Goal: Task Accomplishment & Management: Complete application form

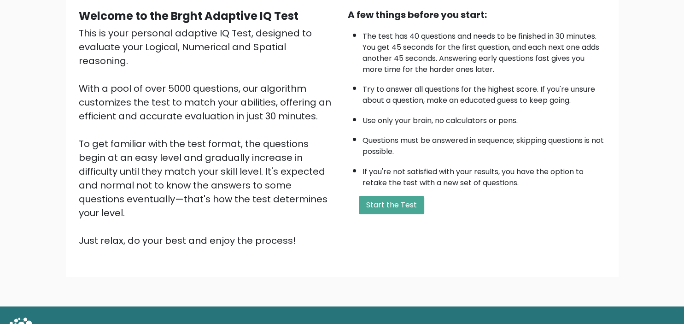
scroll to position [97, 0]
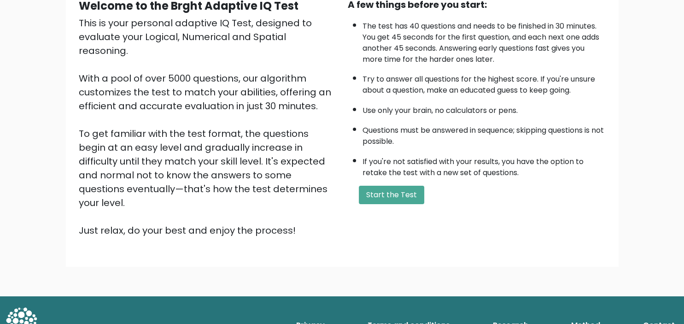
click at [389, 218] on div "Welcome to the Brght Adaptive IQ Test This is your personal adaptive IQ Test, d…" at bounding box center [342, 121] width 538 height 247
click at [388, 204] on button "Start the Test" at bounding box center [391, 195] width 65 height 18
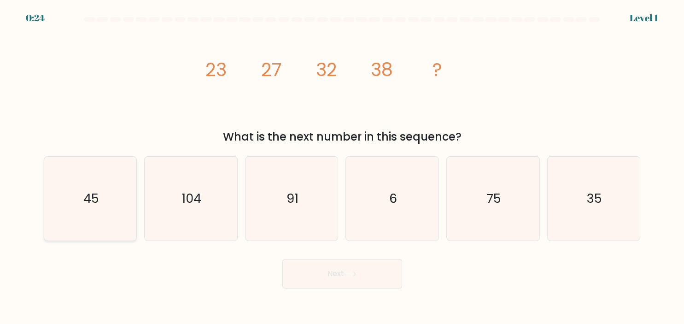
click at [107, 209] on icon "45" at bounding box center [90, 199] width 84 height 84
click at [342, 167] on input "a. 45" at bounding box center [342, 164] width 0 height 5
radio input "true"
click at [362, 272] on button "Next" at bounding box center [342, 273] width 120 height 29
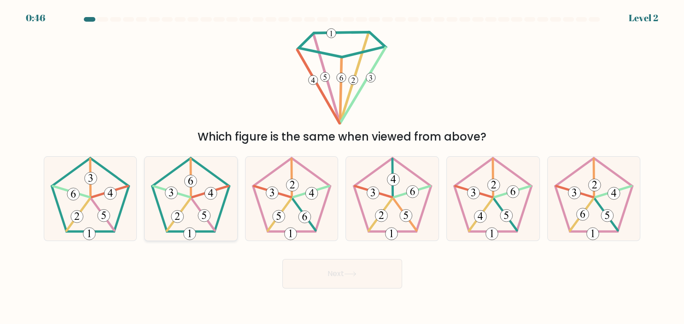
click at [174, 196] on 163 at bounding box center [171, 193] width 12 height 12
click at [342, 167] on input "b." at bounding box center [342, 164] width 0 height 5
radio input "true"
click at [363, 278] on button "Next" at bounding box center [342, 273] width 120 height 29
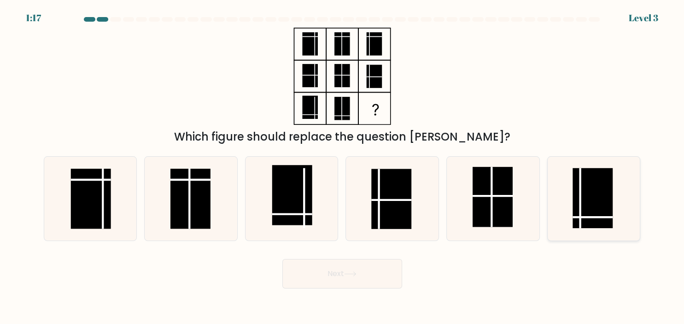
click at [598, 200] on rect at bounding box center [593, 198] width 40 height 60
click at [343, 167] on input "f." at bounding box center [342, 164] width 0 height 5
radio input "true"
click at [323, 277] on button "Next" at bounding box center [342, 273] width 120 height 29
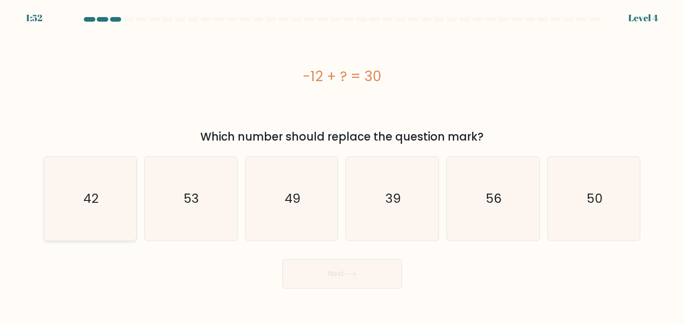
click at [78, 206] on icon "42" at bounding box center [90, 199] width 84 height 84
click at [342, 167] on input "a. 42" at bounding box center [342, 164] width 0 height 5
radio input "true"
click at [364, 281] on button "Next" at bounding box center [342, 273] width 120 height 29
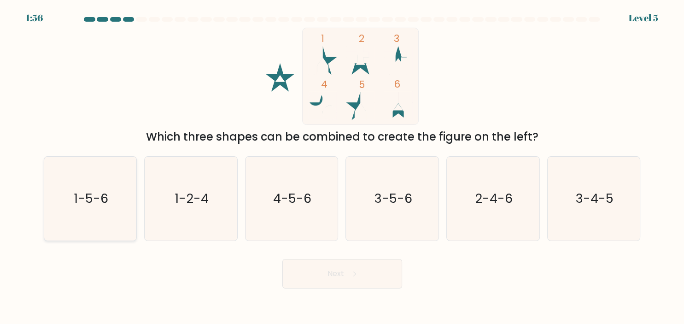
click at [91, 192] on text "1-5-6" at bounding box center [91, 198] width 35 height 18
click at [342, 167] on input "a. 1-5-6" at bounding box center [342, 164] width 0 height 5
radio input "true"
click at [331, 275] on button "Next" at bounding box center [342, 273] width 120 height 29
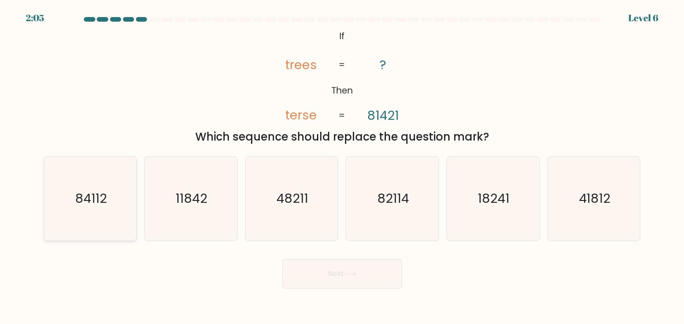
click at [97, 209] on icon "84112" at bounding box center [90, 199] width 84 height 84
click at [342, 167] on input "a. 84112" at bounding box center [342, 164] width 0 height 5
radio input "true"
click at [369, 281] on button "Next" at bounding box center [342, 273] width 120 height 29
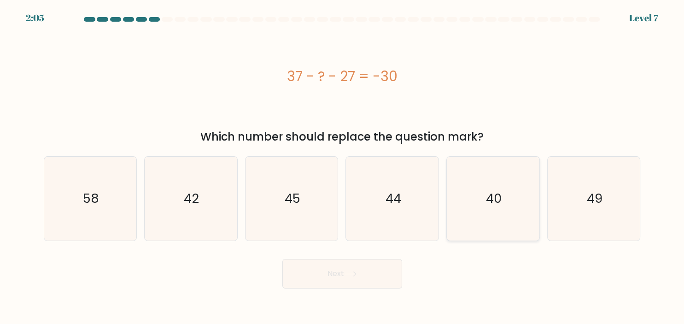
click at [506, 207] on icon "40" at bounding box center [493, 199] width 84 height 84
click at [343, 167] on input "e. 40" at bounding box center [342, 164] width 0 height 5
radio input "true"
click at [364, 277] on button "Next" at bounding box center [342, 273] width 120 height 29
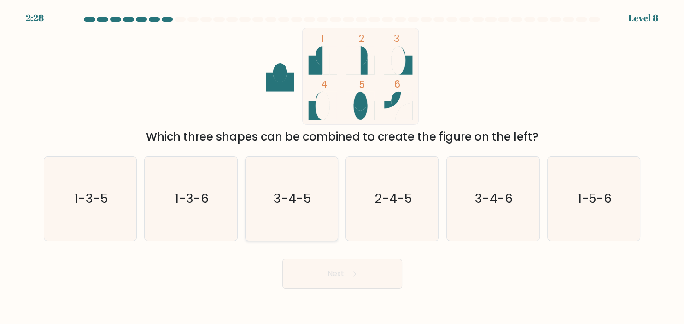
click at [302, 213] on icon "3-4-5" at bounding box center [292, 199] width 84 height 84
click at [342, 167] on input "c. 3-4-5" at bounding box center [342, 164] width 0 height 5
radio input "true"
click at [381, 276] on button "Next" at bounding box center [342, 273] width 120 height 29
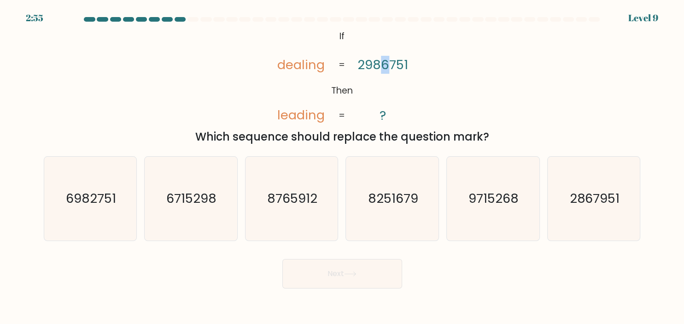
click at [384, 64] on tspan "2986751" at bounding box center [383, 65] width 51 height 18
drag, startPoint x: 360, startPoint y: 65, endPoint x: 366, endPoint y: 66, distance: 6.0
click at [366, 66] on tspan "2986751" at bounding box center [383, 65] width 51 height 18
click at [95, 205] on icon "6982751" at bounding box center [90, 199] width 84 height 84
click at [342, 167] on input "a. 6982751" at bounding box center [342, 164] width 0 height 5
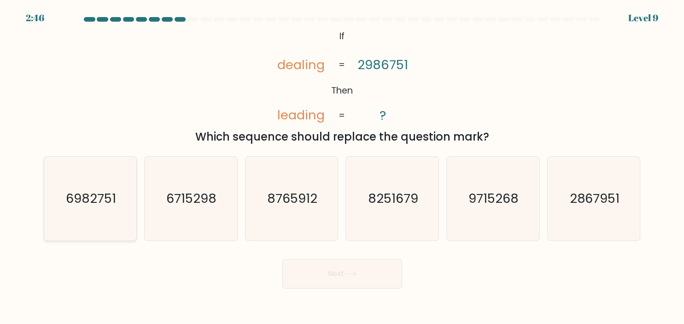
radio input "true"
click at [359, 284] on button "Next" at bounding box center [342, 273] width 120 height 29
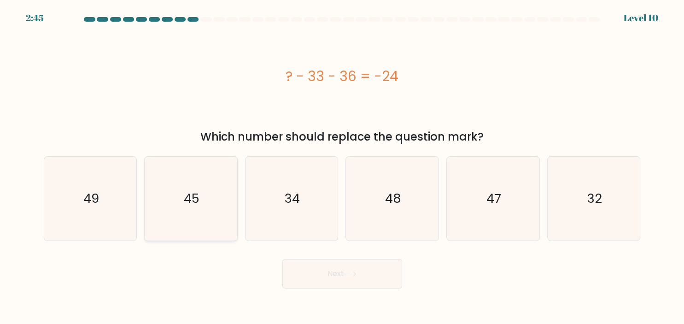
click at [185, 213] on icon "45" at bounding box center [191, 199] width 84 height 84
click at [342, 167] on input "b. 45" at bounding box center [342, 164] width 0 height 5
radio input "true"
click at [394, 279] on button "Next" at bounding box center [342, 273] width 120 height 29
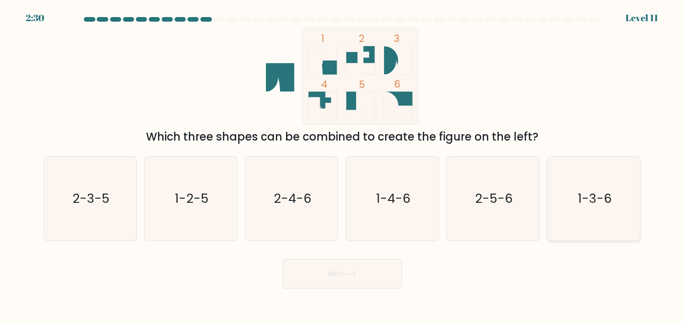
click at [591, 205] on icon "1-3-6" at bounding box center [594, 199] width 84 height 84
click at [343, 167] on input "f. 1-3-6" at bounding box center [342, 164] width 0 height 5
radio input "true"
click at [379, 283] on button "Next" at bounding box center [342, 273] width 120 height 29
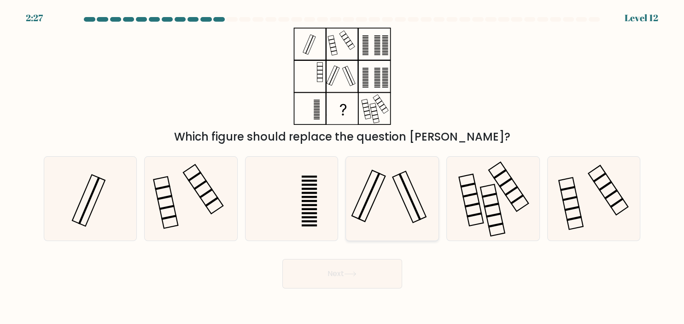
click at [392, 205] on icon at bounding box center [393, 199] width 84 height 84
click at [343, 167] on input "d." at bounding box center [342, 164] width 0 height 5
radio input "true"
click at [339, 281] on button "Next" at bounding box center [342, 273] width 120 height 29
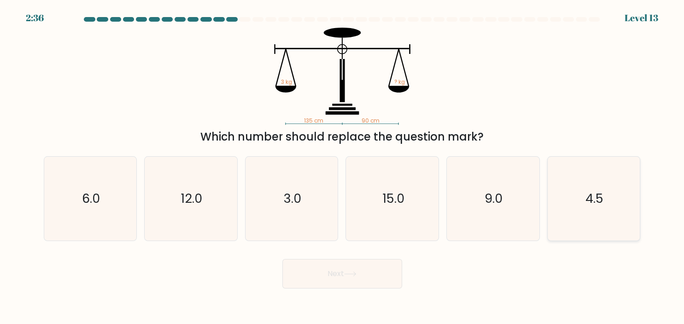
click at [616, 198] on icon "4.5" at bounding box center [594, 199] width 84 height 84
click at [343, 167] on input "f. 4.5" at bounding box center [342, 164] width 0 height 5
radio input "true"
click at [362, 286] on button "Next" at bounding box center [342, 273] width 120 height 29
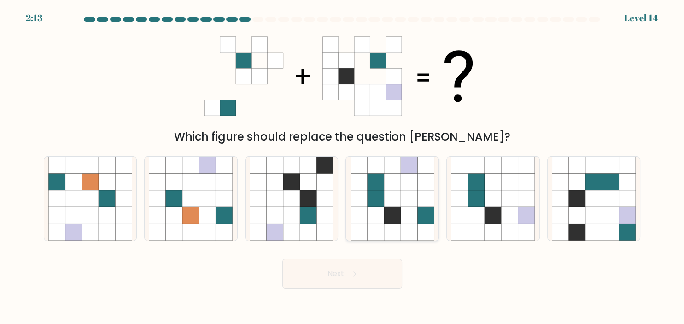
click at [414, 215] on icon at bounding box center [409, 215] width 17 height 17
click at [411, 201] on icon at bounding box center [409, 198] width 17 height 17
click at [343, 167] on input "d." at bounding box center [342, 164] width 0 height 5
radio input "true"
click at [369, 279] on button "Next" at bounding box center [342, 273] width 120 height 29
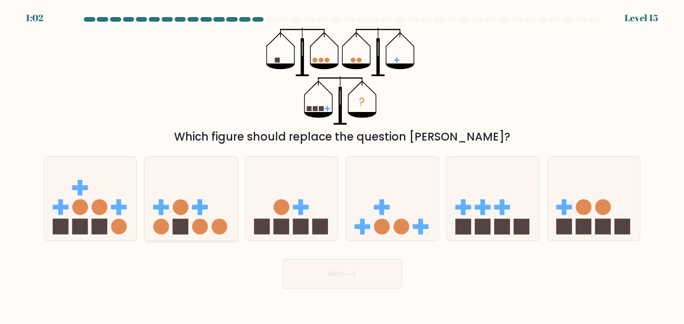
click at [184, 225] on rect at bounding box center [181, 227] width 16 height 16
click at [339, 281] on button "Next" at bounding box center [342, 273] width 120 height 29
click at [199, 207] on rect at bounding box center [200, 207] width 16 height 5
click at [342, 167] on input "b." at bounding box center [342, 164] width 0 height 5
radio input "true"
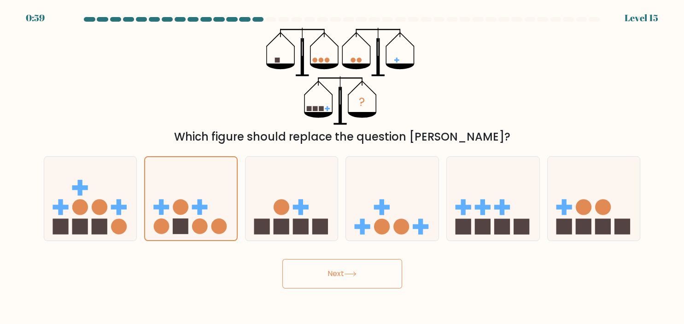
click at [364, 283] on button "Next" at bounding box center [342, 273] width 120 height 29
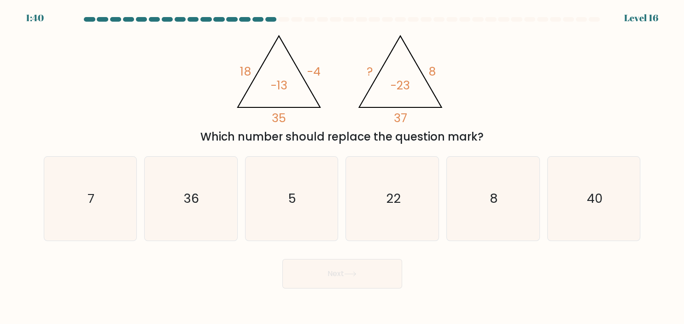
drag, startPoint x: 217, startPoint y: 139, endPoint x: 495, endPoint y: 143, distance: 277.9
click at [495, 143] on div "Which number should replace the question mark?" at bounding box center [342, 137] width 586 height 17
click at [487, 122] on div "@import url('https://fonts.googleapis.com/css?family=Abril+Fatface:400,100,100i…" at bounding box center [342, 86] width 608 height 117
drag, startPoint x: 445, startPoint y: 71, endPoint x: 432, endPoint y: 73, distance: 13.0
click at [432, 73] on icon "@import url('https://fonts.googleapis.com/css?family=Abril+Fatface:400,100,100i…" at bounding box center [341, 76] width 223 height 97
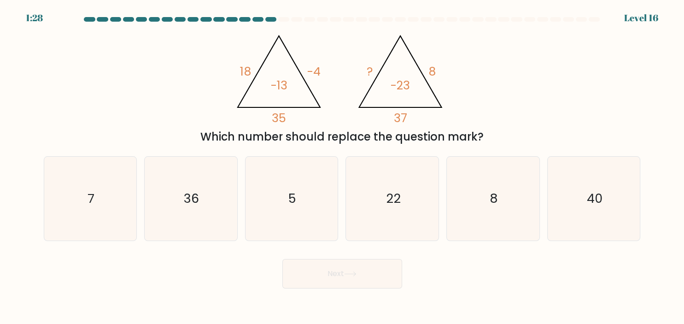
click at [451, 96] on icon "@import url('https://fonts.googleapis.com/css?family=Abril+Fatface:400,100,100i…" at bounding box center [341, 76] width 223 height 97
click at [403, 210] on icon "22" at bounding box center [393, 199] width 84 height 84
click at [343, 167] on input "d. 22" at bounding box center [342, 164] width 0 height 5
radio input "true"
click at [376, 277] on button "Next" at bounding box center [342, 273] width 120 height 29
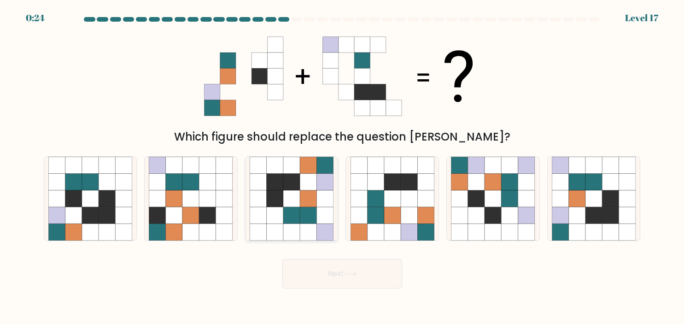
click at [287, 187] on icon at bounding box center [291, 182] width 17 height 17
click at [342, 167] on input "c." at bounding box center [342, 164] width 0 height 5
radio input "true"
click at [353, 276] on icon at bounding box center [350, 273] width 12 height 5
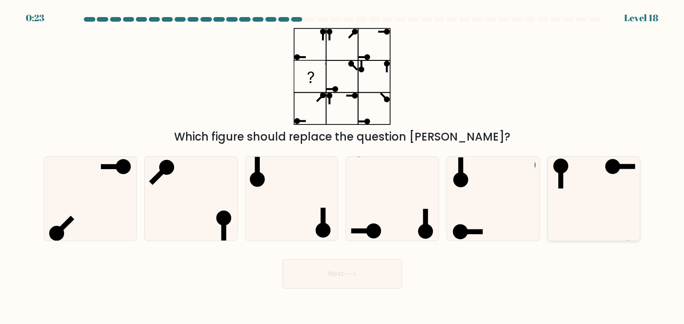
click at [587, 193] on icon at bounding box center [594, 199] width 84 height 84
click at [343, 167] on input "f." at bounding box center [342, 164] width 0 height 5
radio input "true"
click at [296, 274] on button "Next" at bounding box center [342, 273] width 120 height 29
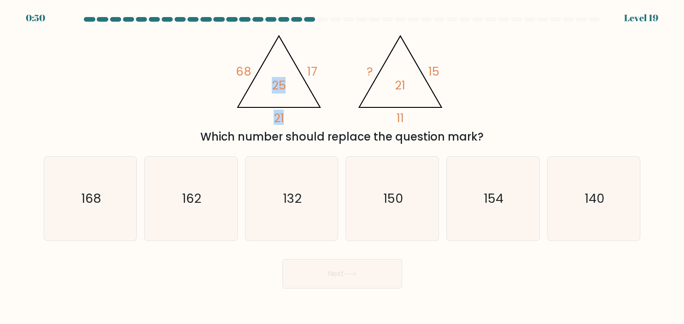
drag, startPoint x: 372, startPoint y: 73, endPoint x: 345, endPoint y: 77, distance: 28.0
click at [345, 77] on icon "@import url('https://fonts.googleapis.com/css?family=Abril+Fatface:400,100,100i…" at bounding box center [341, 76] width 223 height 97
click at [344, 78] on icon "@import url('https://fonts.googleapis.com/css?family=Abril+Fatface:400,100,100i…" at bounding box center [341, 76] width 223 height 97
click at [563, 209] on icon "140" at bounding box center [594, 199] width 84 height 84
click at [343, 167] on input "f. 140" at bounding box center [342, 164] width 0 height 5
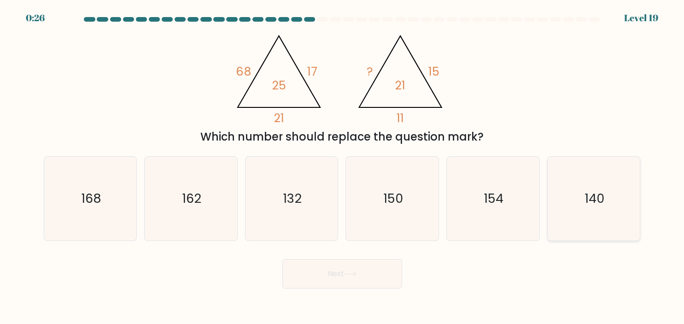
radio input "true"
click at [325, 278] on button "Next" at bounding box center [342, 273] width 120 height 29
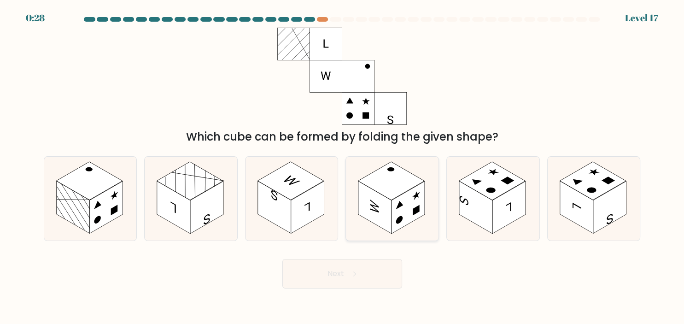
click at [393, 192] on rect at bounding box center [391, 181] width 66 height 38
click at [343, 167] on input "d." at bounding box center [342, 164] width 0 height 5
radio input "true"
click at [347, 275] on icon at bounding box center [350, 273] width 12 height 5
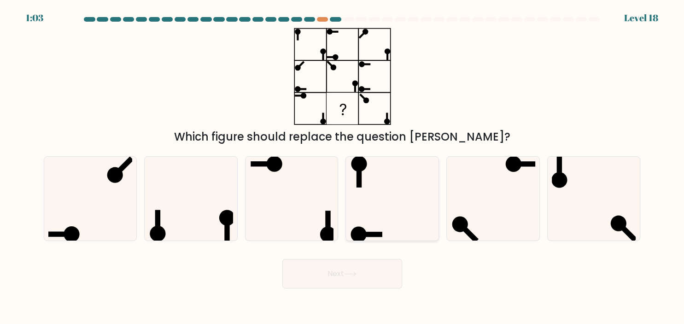
click at [375, 222] on icon at bounding box center [393, 199] width 84 height 84
click at [343, 167] on input "d." at bounding box center [342, 164] width 0 height 5
radio input "true"
click at [362, 266] on button "Next" at bounding box center [342, 273] width 120 height 29
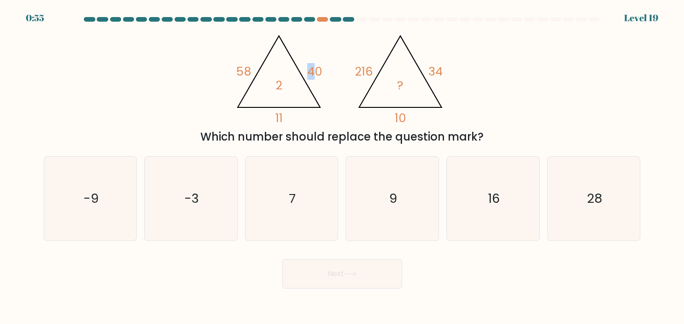
drag, startPoint x: 317, startPoint y: 73, endPoint x: 305, endPoint y: 81, distance: 14.1
click at [305, 81] on icon "@import url('https://fonts.googleapis.com/css?family=Abril+Fatface:400,100,100i…" at bounding box center [279, 77] width 96 height 98
click at [327, 47] on icon "@import url('https://fonts.googleapis.com/css?family=Abril+Fatface:400,100,100i…" at bounding box center [341, 76] width 223 height 97
drag, startPoint x: 238, startPoint y: 71, endPoint x: 260, endPoint y: 70, distance: 22.6
click at [260, 70] on icon "@import url('https://fonts.googleapis.com/css?family=Abril+Fatface:400,100,100i…" at bounding box center [341, 76] width 223 height 97
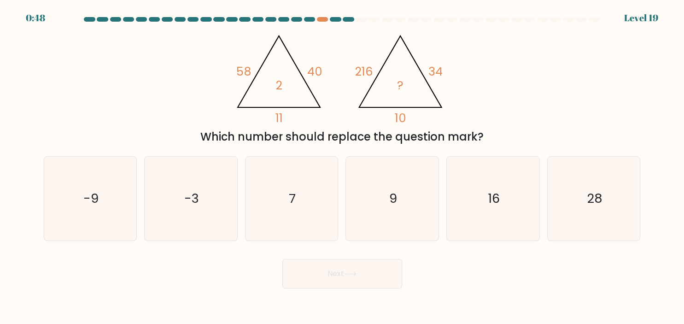
click at [288, 74] on icon "@import url('https://fonts.googleapis.com/css?family=Abril+Fatface:400,100,100i…" at bounding box center [341, 76] width 223 height 97
drag, startPoint x: 278, startPoint y: 85, endPoint x: 279, endPoint y: 90, distance: 5.3
click at [279, 90] on tspan "2" at bounding box center [279, 85] width 6 height 17
drag, startPoint x: 276, startPoint y: 123, endPoint x: 303, endPoint y: 121, distance: 27.2
click at [303, 121] on icon "@import url('https://fonts.googleapis.com/css?family=Abril+Fatface:400,100,100i…" at bounding box center [341, 76] width 223 height 97
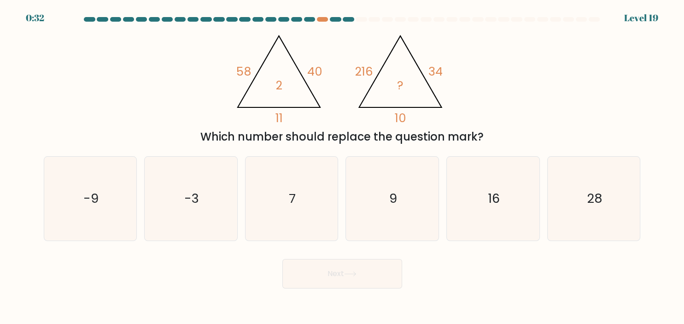
click at [299, 119] on icon "@import url('https://fonts.googleapis.com/css?family=Abril+Fatface:400,100,100i…" at bounding box center [341, 76] width 223 height 97
click at [469, 207] on icon "16" at bounding box center [493, 199] width 84 height 84
click at [343, 167] on input "e. 16" at bounding box center [342, 164] width 0 height 5
radio input "true"
click at [346, 275] on button "Next" at bounding box center [342, 273] width 120 height 29
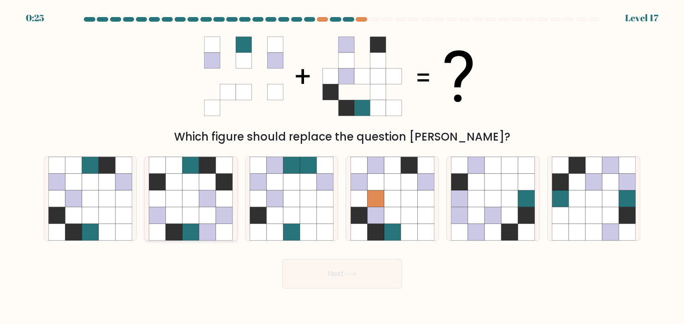
click at [173, 202] on icon at bounding box center [174, 198] width 17 height 17
click at [342, 167] on input "b." at bounding box center [342, 164] width 0 height 5
radio input "true"
click at [351, 270] on button "Next" at bounding box center [342, 273] width 120 height 29
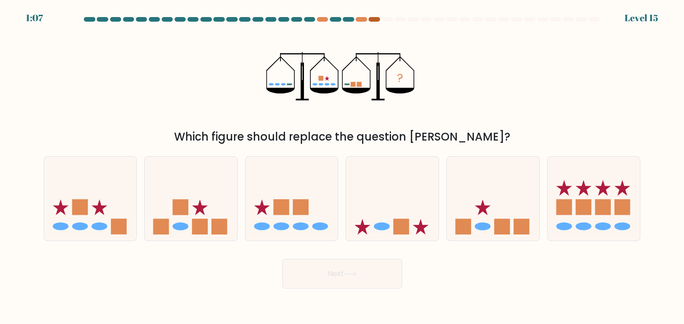
click at [371, 19] on div at bounding box center [374, 19] width 11 height 5
click at [364, 19] on div at bounding box center [361, 19] width 11 height 5
click at [309, 19] on div at bounding box center [309, 19] width 11 height 5
click at [346, 21] on div at bounding box center [348, 19] width 11 height 5
click at [348, 19] on div at bounding box center [348, 19] width 11 height 5
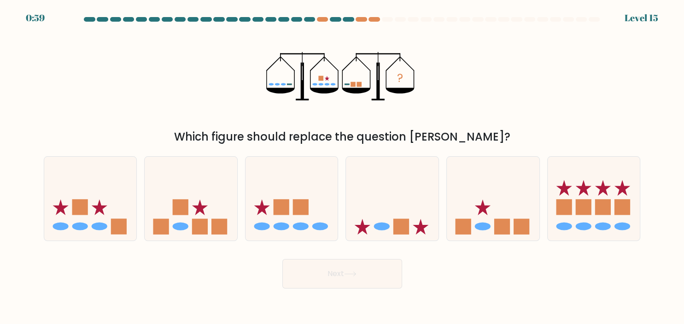
click at [299, 117] on icon "?" at bounding box center [342, 76] width 152 height 97
click at [291, 220] on icon at bounding box center [292, 198] width 93 height 76
click at [342, 167] on input "c." at bounding box center [342, 164] width 0 height 5
radio input "true"
click at [352, 264] on button "Next" at bounding box center [342, 273] width 120 height 29
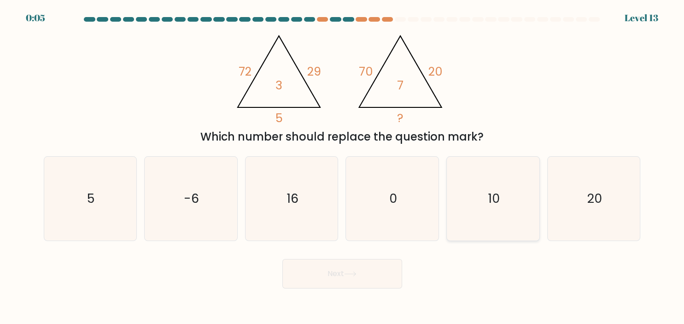
click at [506, 200] on icon "10" at bounding box center [493, 199] width 84 height 84
click at [343, 167] on input "e. 10" at bounding box center [342, 164] width 0 height 5
radio input "true"
click at [338, 277] on button "Next" at bounding box center [342, 273] width 120 height 29
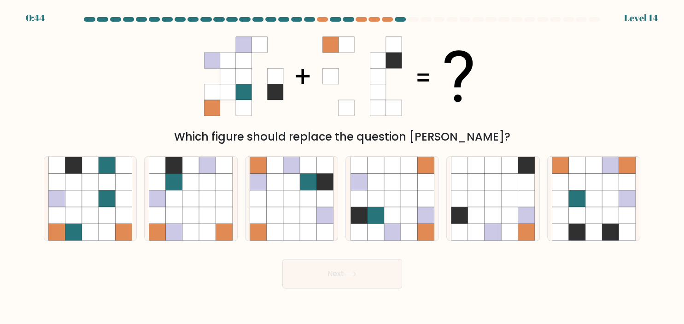
click at [403, 18] on div at bounding box center [400, 19] width 11 height 5
drag, startPoint x: 468, startPoint y: 137, endPoint x: 241, endPoint y: 144, distance: 227.3
click at [241, 144] on div "Which figure should replace the question mark?" at bounding box center [342, 137] width 586 height 17
click at [298, 143] on div "Which figure should replace the question mark?" at bounding box center [342, 137] width 586 height 17
click at [602, 229] on icon at bounding box center [610, 231] width 17 height 17
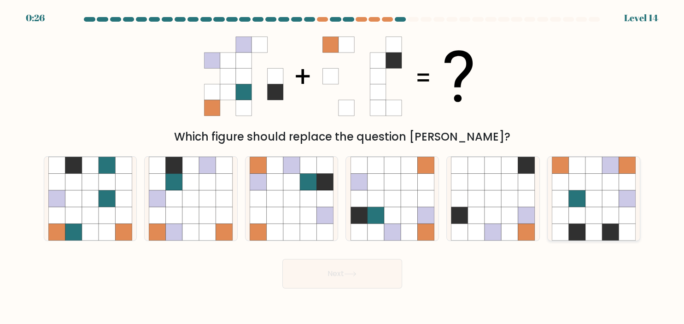
click at [343, 167] on input "f." at bounding box center [342, 164] width 0 height 5
radio input "true"
click at [366, 272] on button "Next" at bounding box center [342, 273] width 120 height 29
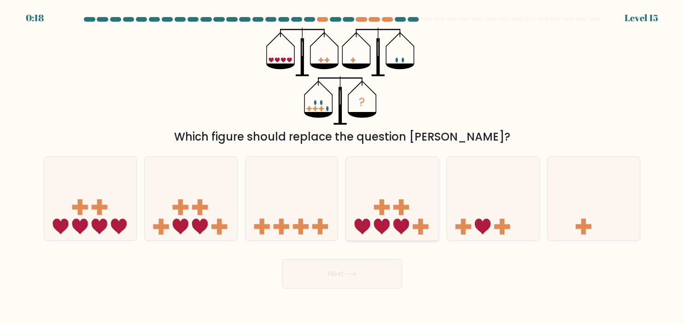
click at [404, 215] on rect at bounding box center [401, 207] width 5 height 16
click at [343, 167] on input "d." at bounding box center [342, 164] width 0 height 5
radio input "true"
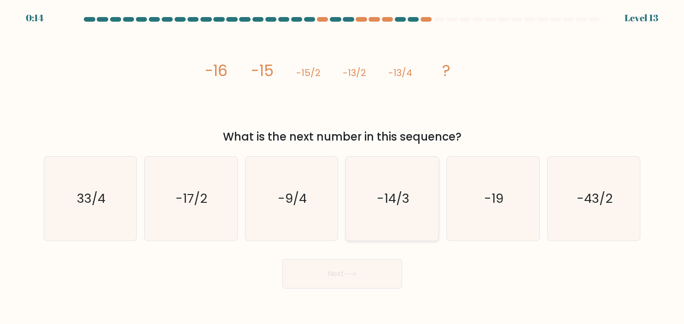
click at [417, 219] on icon "-14/3" at bounding box center [393, 199] width 84 height 84
click at [343, 167] on input "d. -14/3" at bounding box center [342, 164] width 0 height 5
radio input "true"
click at [383, 270] on button "Next" at bounding box center [342, 273] width 120 height 29
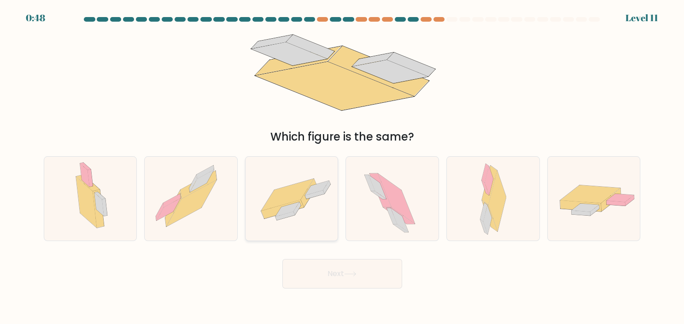
click at [296, 216] on icon at bounding box center [292, 199] width 93 height 64
click at [342, 167] on input "c." at bounding box center [342, 164] width 0 height 5
radio input "true"
click at [356, 276] on icon at bounding box center [350, 273] width 12 height 5
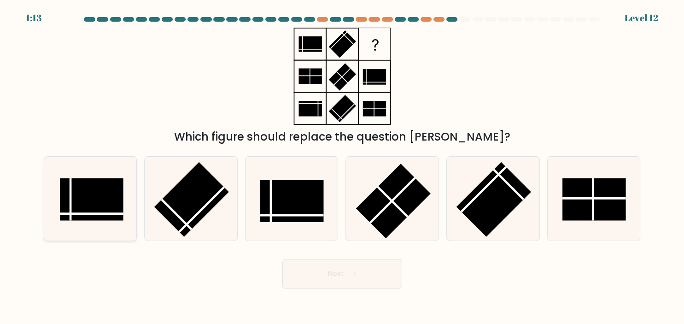
click at [80, 214] on line at bounding box center [92, 214] width 64 height 0
click at [342, 167] on input "a." at bounding box center [342, 164] width 0 height 5
radio input "true"
click at [344, 268] on button "Next" at bounding box center [342, 273] width 120 height 29
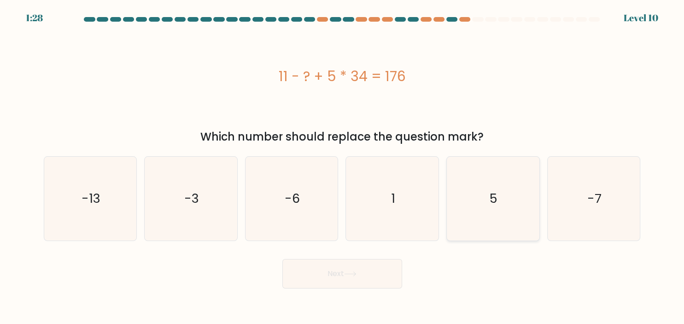
click at [476, 217] on icon "5" at bounding box center [493, 199] width 84 height 84
click at [343, 167] on input "e. 5" at bounding box center [342, 164] width 0 height 5
radio input "true"
click at [381, 276] on button "Next" at bounding box center [342, 273] width 120 height 29
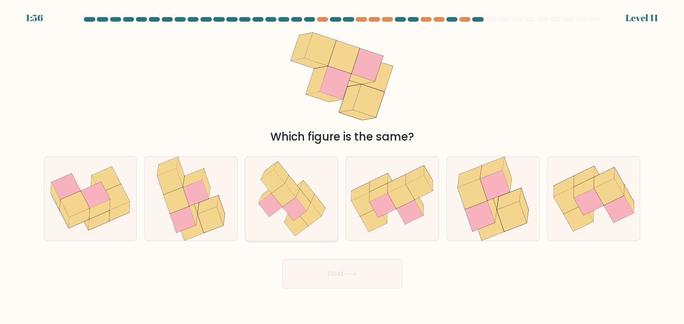
click at [298, 206] on icon at bounding box center [294, 208] width 24 height 23
click at [342, 167] on input "c." at bounding box center [342, 164] width 0 height 5
radio input "true"
click at [353, 274] on icon at bounding box center [350, 273] width 12 height 5
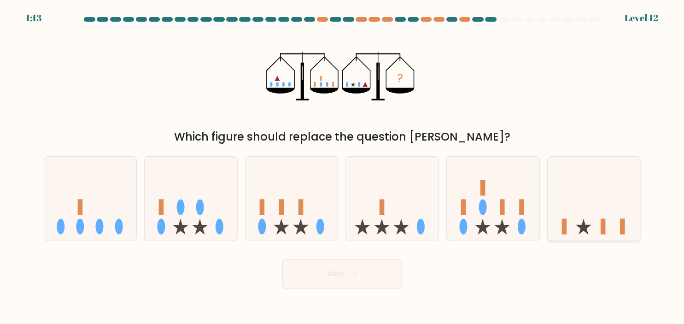
click at [606, 213] on icon at bounding box center [594, 198] width 93 height 76
click at [343, 167] on input "f." at bounding box center [342, 164] width 0 height 5
radio input "true"
click at [337, 275] on button "Next" at bounding box center [342, 273] width 120 height 29
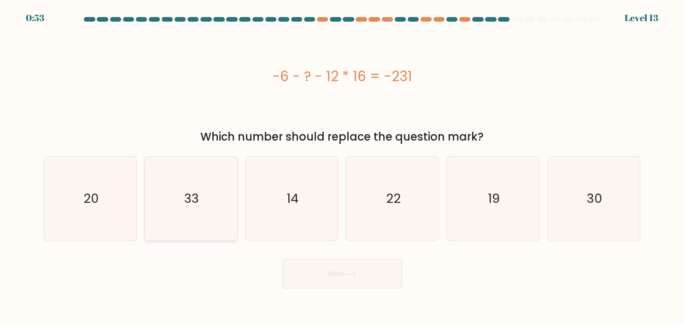
click at [229, 177] on icon "33" at bounding box center [191, 199] width 84 height 84
click at [342, 167] on input "b. 33" at bounding box center [342, 164] width 0 height 5
radio input "true"
click at [317, 279] on button "Next" at bounding box center [342, 273] width 120 height 29
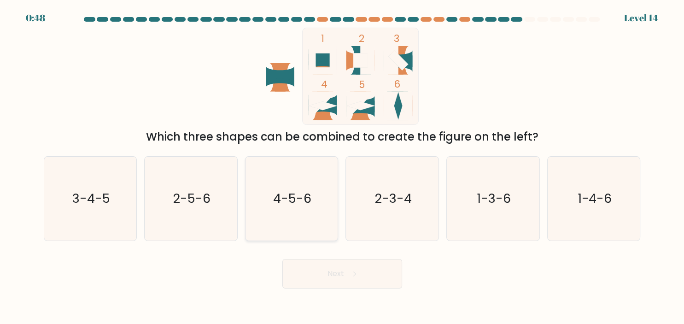
click at [277, 205] on icon "4-5-6" at bounding box center [292, 199] width 84 height 84
click at [342, 167] on input "c. 4-5-6" at bounding box center [342, 164] width 0 height 5
radio input "true"
click at [351, 282] on button "Next" at bounding box center [342, 273] width 120 height 29
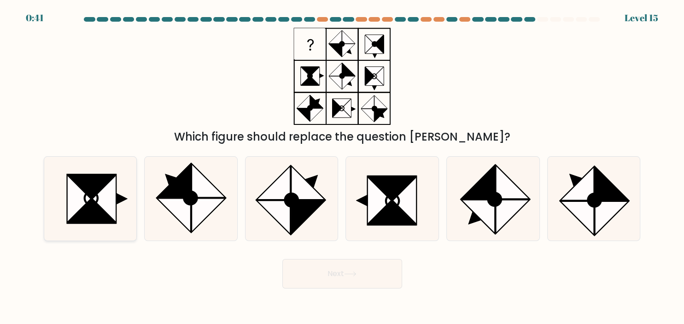
click at [77, 207] on icon at bounding box center [79, 198] width 24 height 47
click at [342, 167] on input "a." at bounding box center [342, 164] width 0 height 5
radio input "true"
click at [344, 278] on button "Next" at bounding box center [342, 273] width 120 height 29
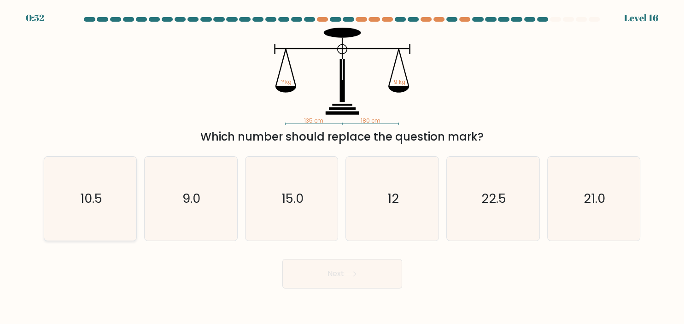
click at [108, 204] on icon "10.5" at bounding box center [90, 199] width 84 height 84
click at [342, 167] on input "a. 10.5" at bounding box center [342, 164] width 0 height 5
radio input "true"
click at [310, 276] on button "Next" at bounding box center [342, 273] width 120 height 29
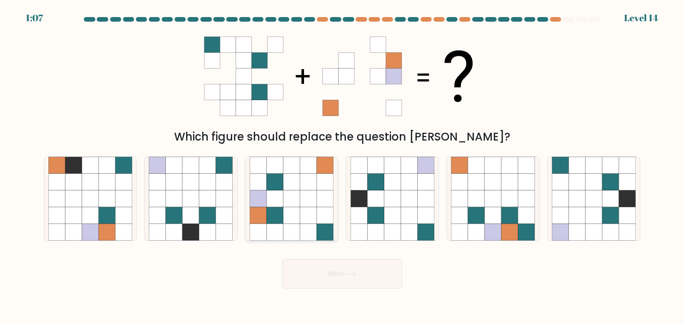
click at [312, 207] on icon at bounding box center [308, 215] width 17 height 17
click at [342, 167] on input "c." at bounding box center [342, 164] width 0 height 5
radio input "true"
click at [358, 277] on button "Next" at bounding box center [342, 273] width 120 height 29
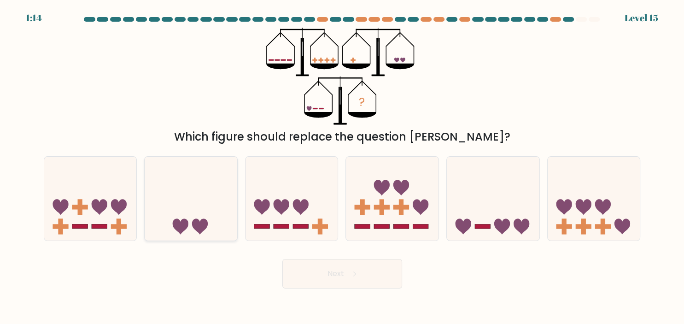
click at [145, 200] on div at bounding box center [191, 198] width 94 height 85
click at [342, 167] on input "b." at bounding box center [342, 164] width 0 height 5
radio input "true"
click at [374, 279] on button "Next" at bounding box center [342, 273] width 120 height 29
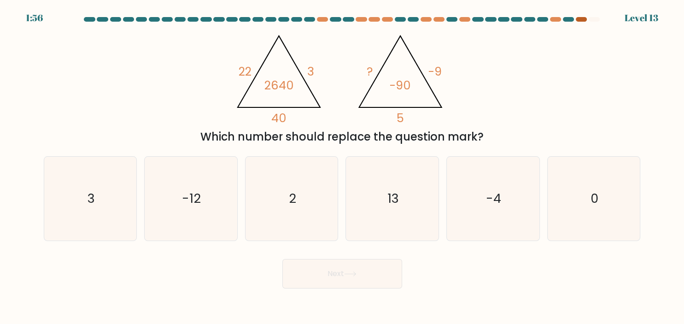
click at [579, 18] on div at bounding box center [581, 19] width 11 height 5
click at [272, 202] on icon "2" at bounding box center [292, 199] width 84 height 84
click at [342, 167] on input "c. 2" at bounding box center [342, 164] width 0 height 5
radio input "true"
click at [328, 280] on button "Next" at bounding box center [342, 273] width 120 height 29
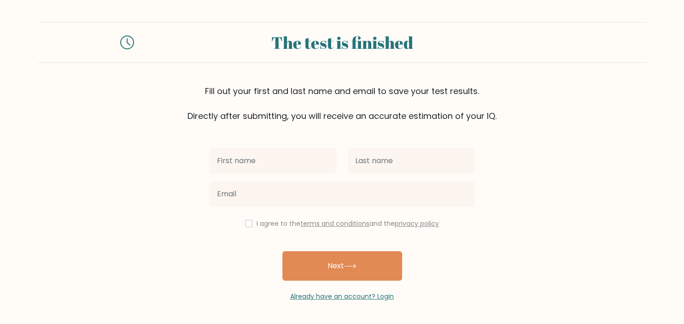
click at [304, 170] on input "text" at bounding box center [273, 161] width 127 height 26
type input "[PERSON_NAME]"
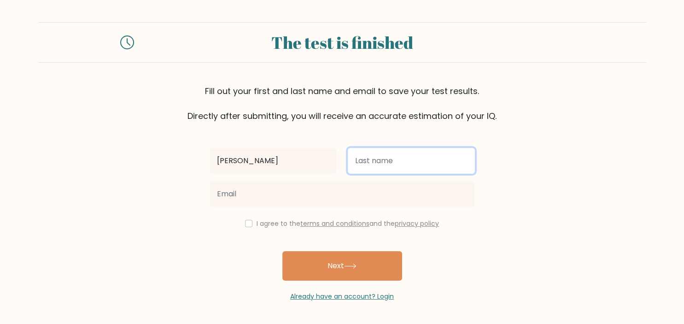
click at [405, 164] on input "text" at bounding box center [411, 161] width 127 height 26
type input "[PERSON_NAME]"
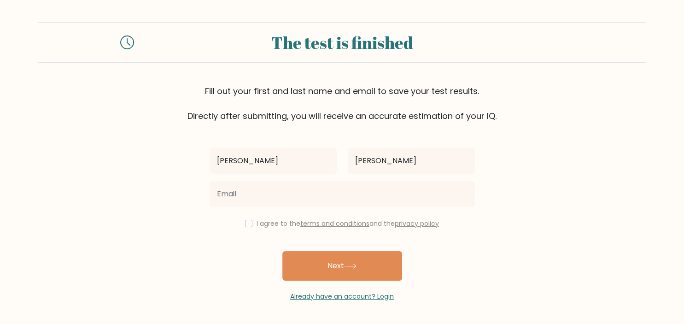
click at [381, 180] on div at bounding box center [342, 193] width 276 height 33
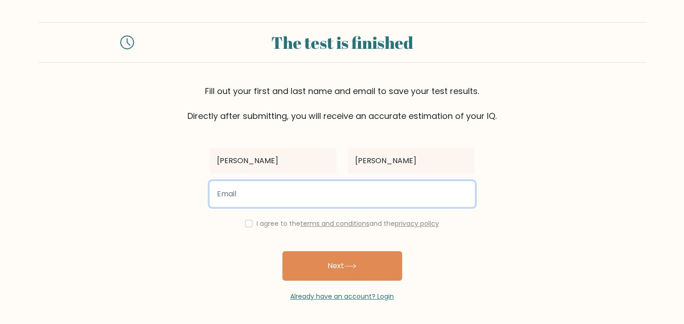
click at [376, 199] on input "email" at bounding box center [342, 194] width 265 height 26
type input "pieterwilmsen@hotmail.com"
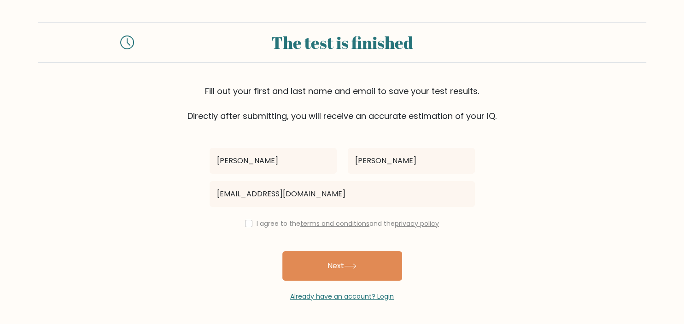
click at [253, 226] on div "I agree to the terms and conditions and the privacy policy" at bounding box center [342, 223] width 276 height 11
click at [247, 226] on input "checkbox" at bounding box center [248, 223] width 7 height 7
checkbox input "true"
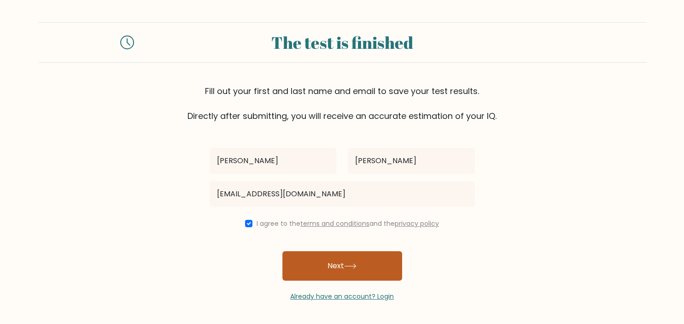
click at [366, 269] on button "Next" at bounding box center [342, 265] width 120 height 29
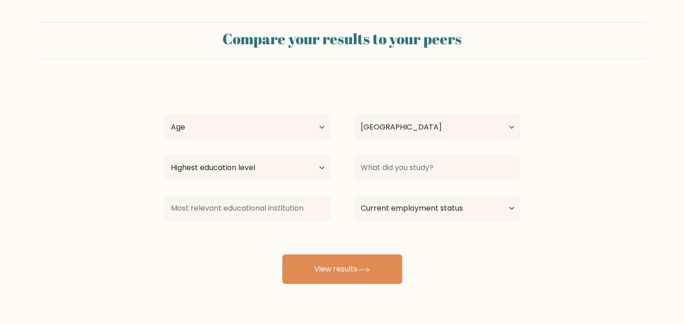
select select "NL"
click at [164, 114] on select "Age Under [DEMOGRAPHIC_DATA] [DEMOGRAPHIC_DATA] [DEMOGRAPHIC_DATA] [DEMOGRAPHIC…" at bounding box center [248, 127] width 168 height 26
select select "25_34"
click option "[DEMOGRAPHIC_DATA]" at bounding box center [0, 0] width 0 height 0
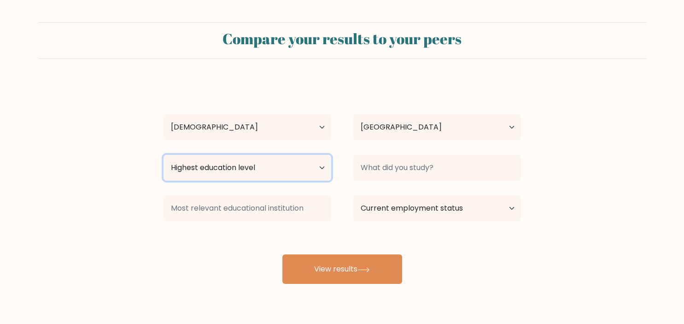
click at [164, 155] on select "Highest education level No schooling Primary Lower Secondary Upper Secondary Oc…" at bounding box center [248, 168] width 168 height 26
drag, startPoint x: 306, startPoint y: 170, endPoint x: 429, endPoint y: 248, distance: 145.6
click at [467, 242] on div "[PERSON_NAME] Age Under [DEMOGRAPHIC_DATA] [DEMOGRAPHIC_DATA] [DEMOGRAPHIC_DATA…" at bounding box center [342, 182] width 369 height 203
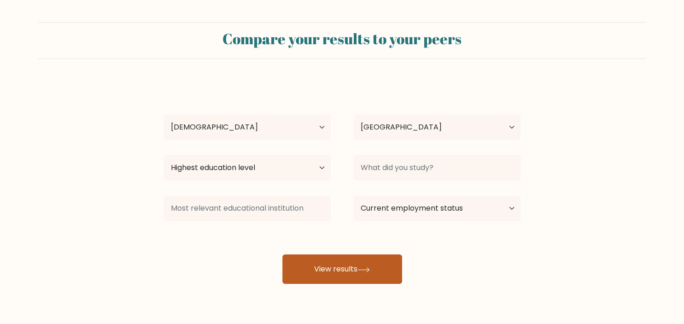
click at [381, 271] on button "View results" at bounding box center [342, 268] width 120 height 29
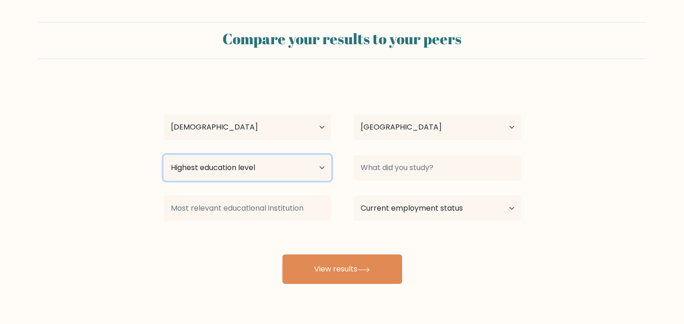
click at [164, 155] on select "Highest education level No schooling Primary Lower Secondary Upper Secondary Oc…" at bounding box center [248, 168] width 168 height 26
select select "occupation_specific"
click option "Occupation Specific" at bounding box center [0, 0] width 0 height 0
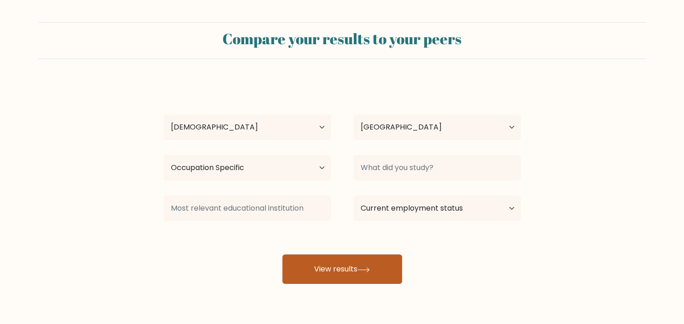
click at [377, 254] on button "View results" at bounding box center [342, 268] width 120 height 29
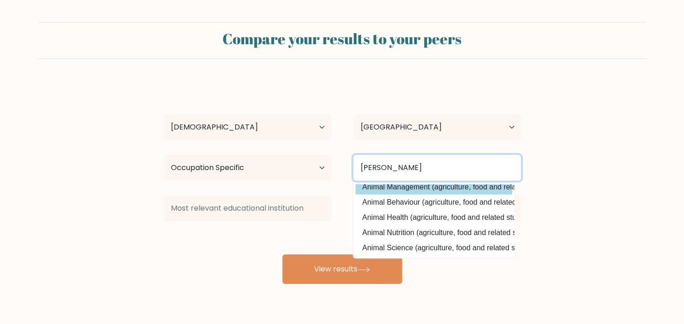
type input "[PERSON_NAME]"
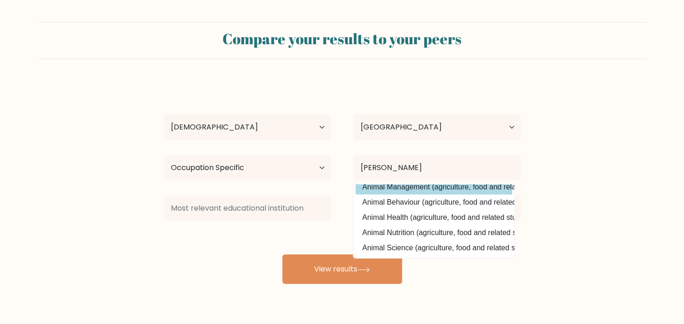
click at [429, 191] on div "[PERSON_NAME] Age Under [DEMOGRAPHIC_DATA] [DEMOGRAPHIC_DATA] [DEMOGRAPHIC_DATA…" at bounding box center [342, 182] width 369 height 203
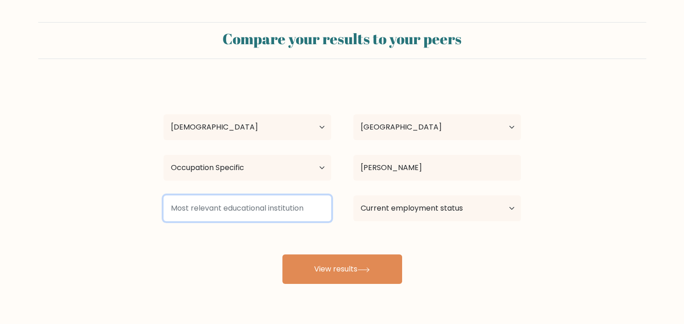
click at [299, 217] on input at bounding box center [248, 208] width 168 height 26
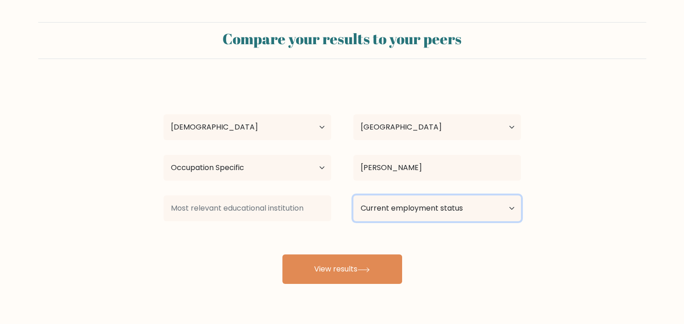
click at [353, 195] on select "Current employment status Employed Student Retired Other / prefer not to answer" at bounding box center [437, 208] width 168 height 26
click option "Employed" at bounding box center [0, 0] width 0 height 0
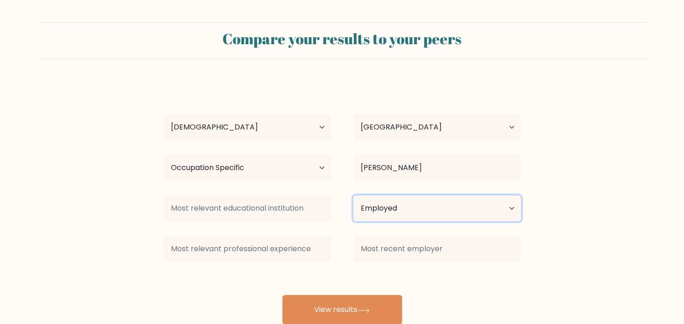
click at [353, 195] on select "Current employment status Employed Student Retired Other / prefer not to answer" at bounding box center [437, 208] width 168 height 26
select select "other"
click option "Other / prefer not to answer" at bounding box center [0, 0] width 0 height 0
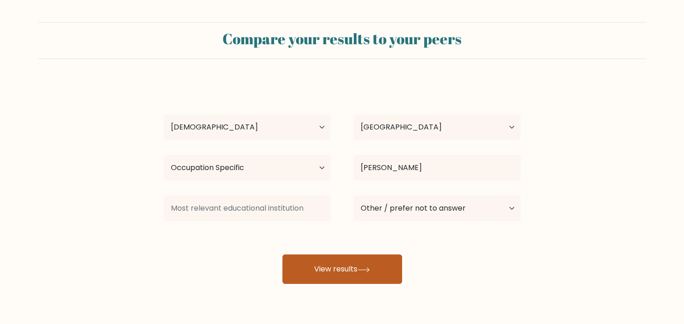
click at [349, 270] on button "View results" at bounding box center [342, 268] width 120 height 29
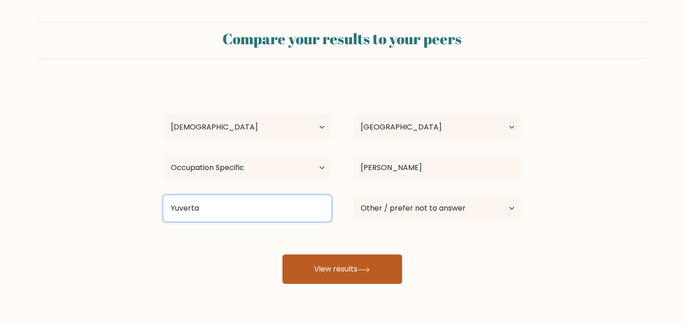
type input "Yuverta"
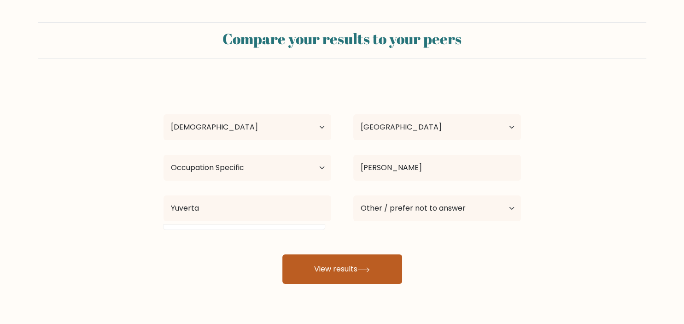
click at [349, 270] on button "View results" at bounding box center [342, 268] width 120 height 29
